Goal: Task Accomplishment & Management: Manage account settings

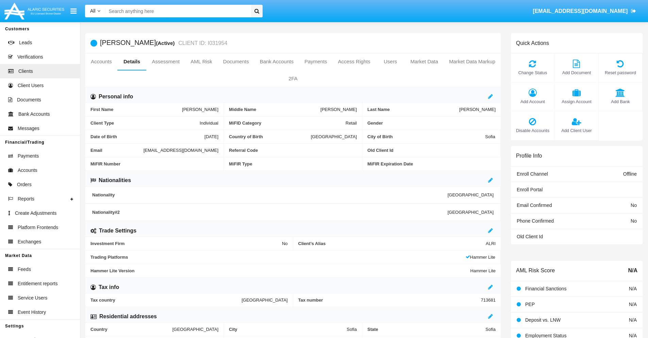
click at [424, 62] on link "Market Data" at bounding box center [424, 61] width 39 height 16
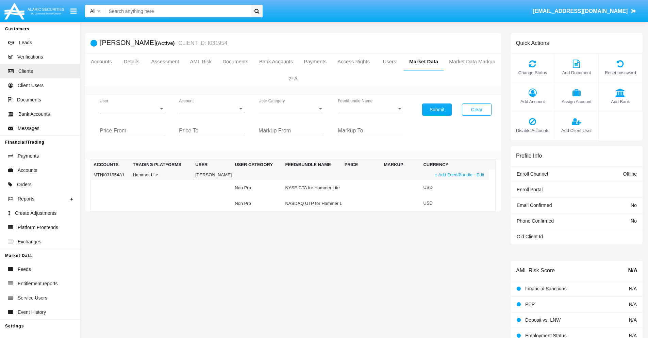
click at [453, 175] on link "+ Add Feed/Bundle" at bounding box center [454, 174] width 42 height 7
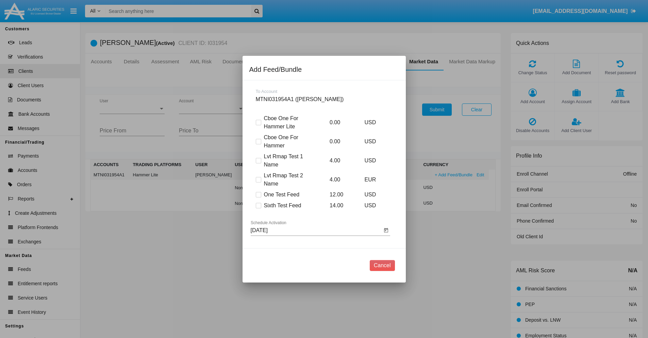
click at [258, 205] on span at bounding box center [258, 205] width 5 height 5
click at [258, 208] on input "Sixth Test Feed" at bounding box center [258, 208] width 0 height 0
checkbox input "true"
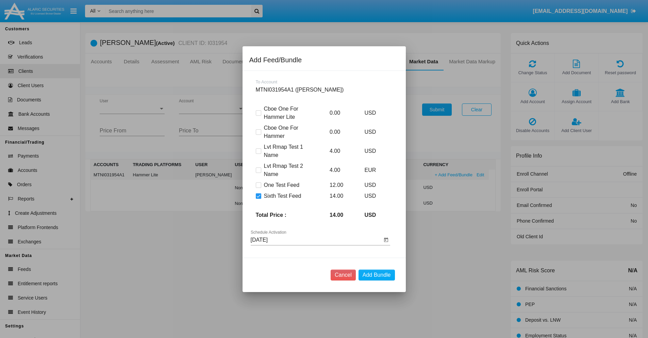
click at [316, 240] on input "[DATE]" at bounding box center [316, 240] width 131 height 6
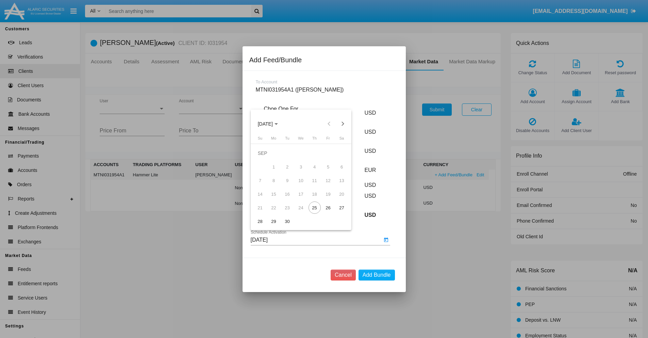
click at [271, 124] on span "SEP 2025" at bounding box center [265, 123] width 15 height 5
click at [337, 185] on div "2027" at bounding box center [336, 186] width 21 height 12
click at [313, 185] on div "NOV" at bounding box center [312, 186] width 21 height 12
click at [342, 208] on div "27" at bounding box center [342, 207] width 12 height 12
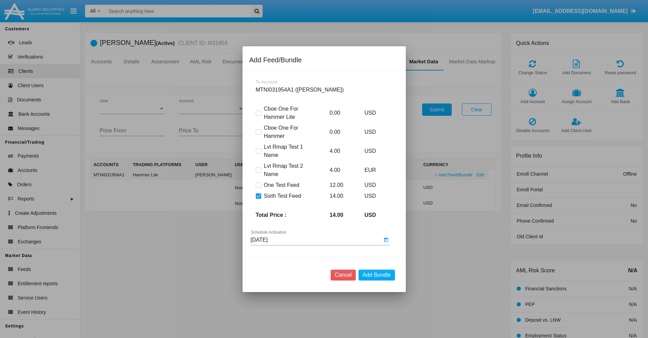
type input "11/27/27"
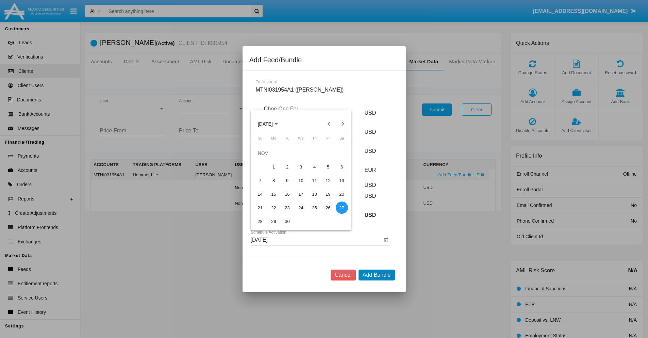
click at [377, 275] on button "Add Bundle" at bounding box center [377, 275] width 36 height 11
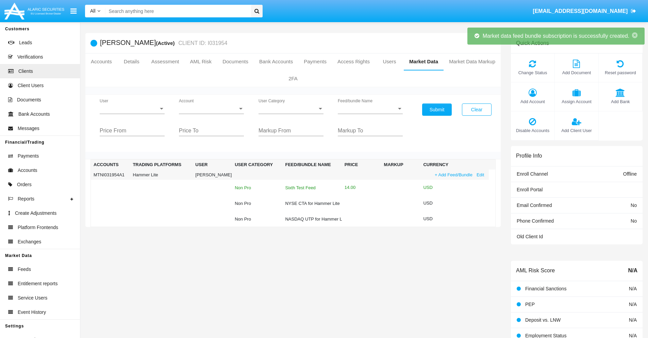
click at [311, 188] on div "Sixth Test Feed" at bounding box center [312, 187] width 54 height 4
